Goal: Task Accomplishment & Management: Complete application form

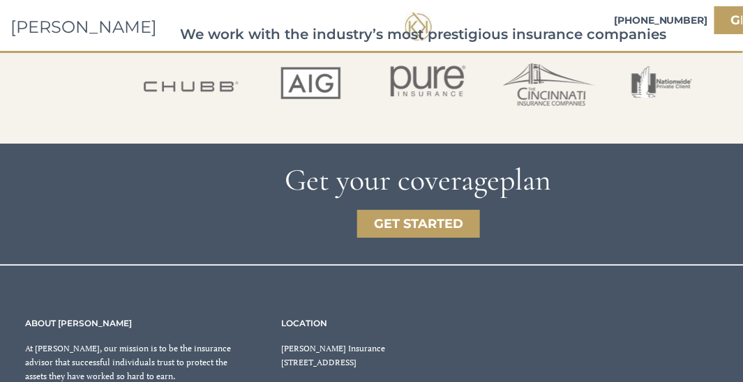
scroll to position [2534, 0]
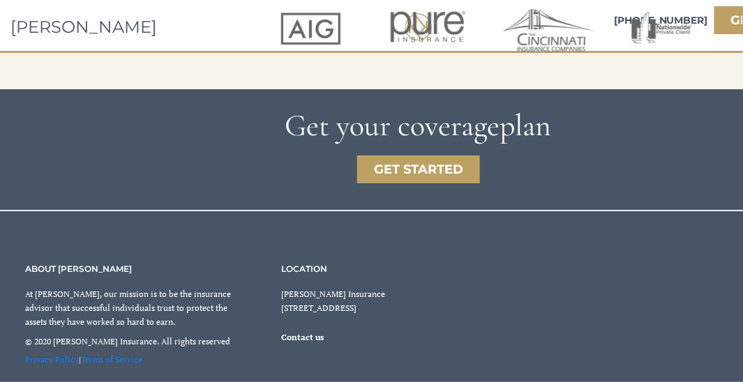
click at [303, 338] on span "Contact us" at bounding box center [302, 337] width 43 height 10
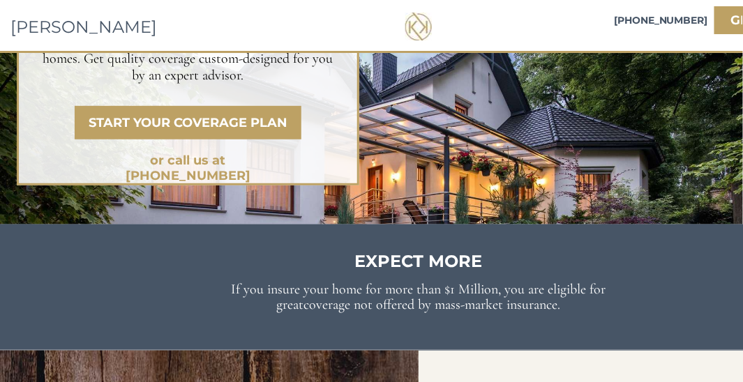
scroll to position [0, 0]
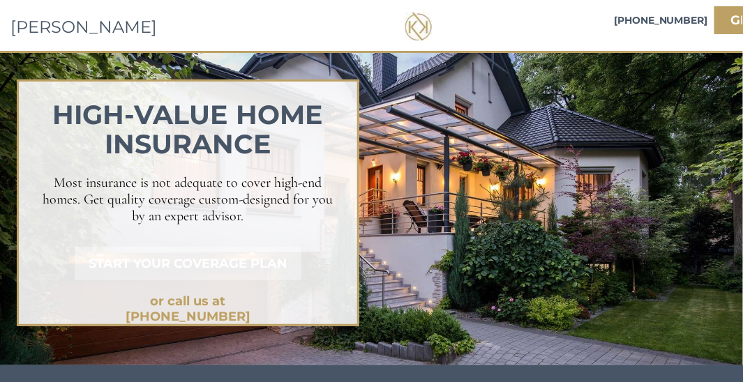
click at [200, 260] on strong "START YOUR COVERAGE PLAN" at bounding box center [188, 263] width 199 height 15
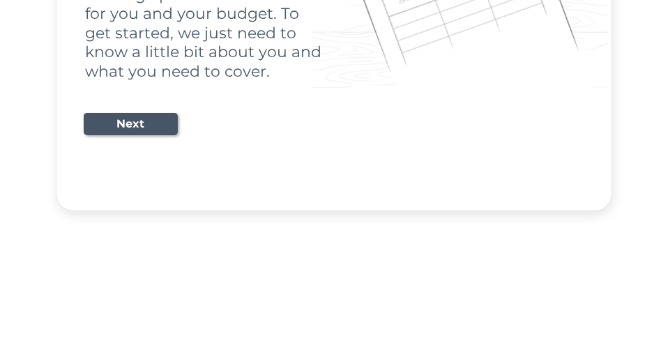
scroll to position [140, 0]
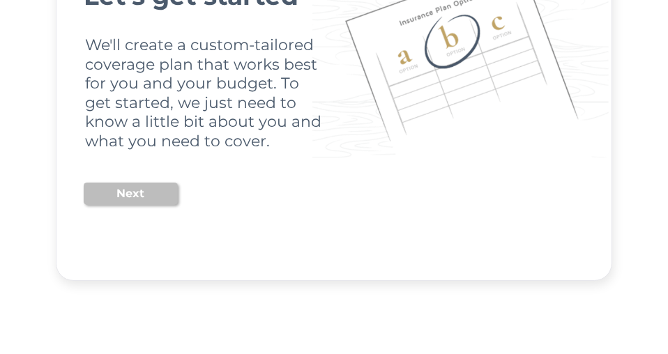
click at [116, 193] on button "Next" at bounding box center [131, 194] width 94 height 22
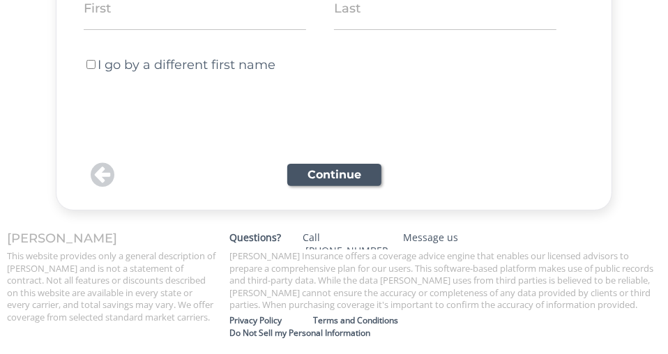
scroll to position [185, 0]
